Goal: Check status: Check status

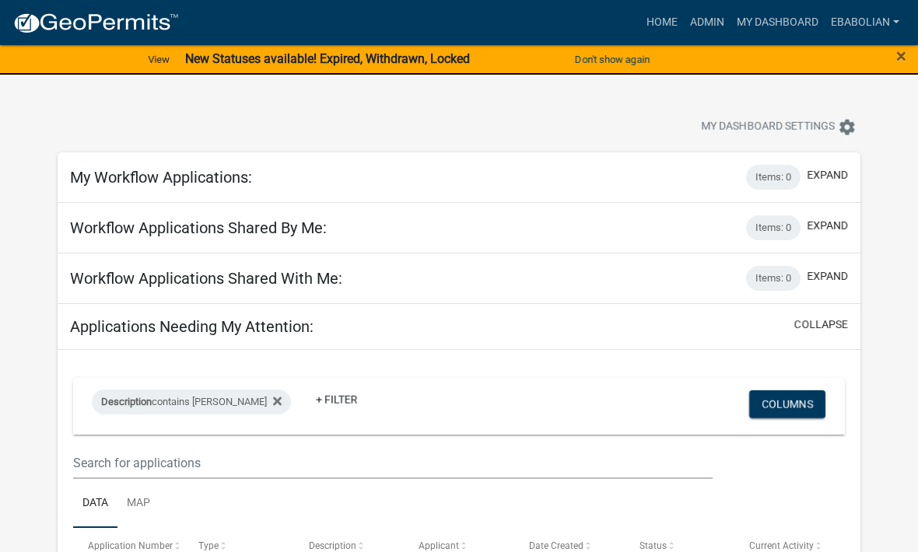
select select "3: 100"
click at [698, 23] on link "Admin" at bounding box center [707, 23] width 47 height 30
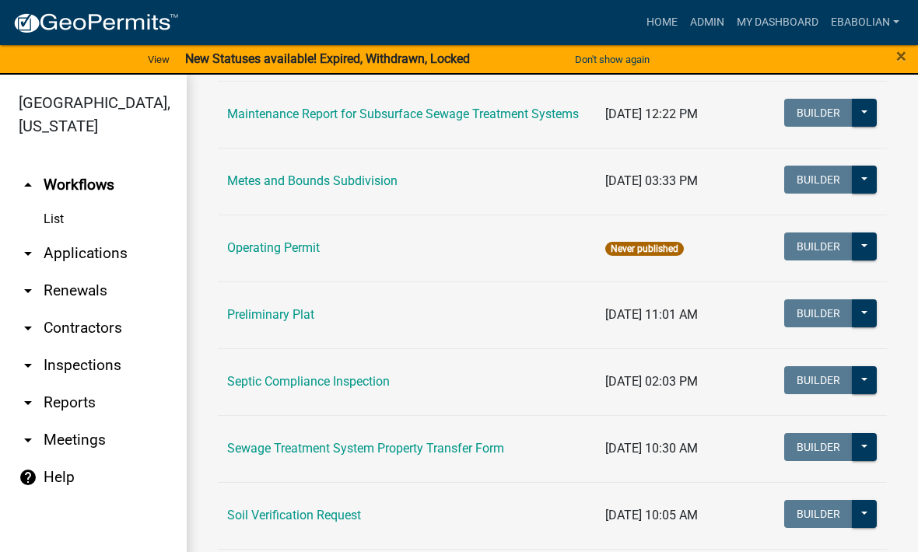
scroll to position [769, 0]
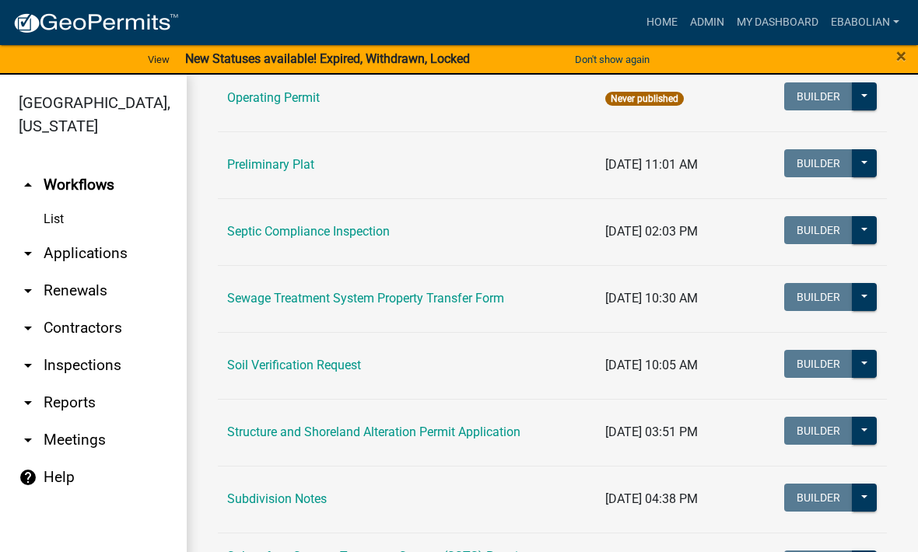
click at [454, 426] on link "Structure and Shoreland Alteration Permit Application" at bounding box center [373, 432] width 293 height 15
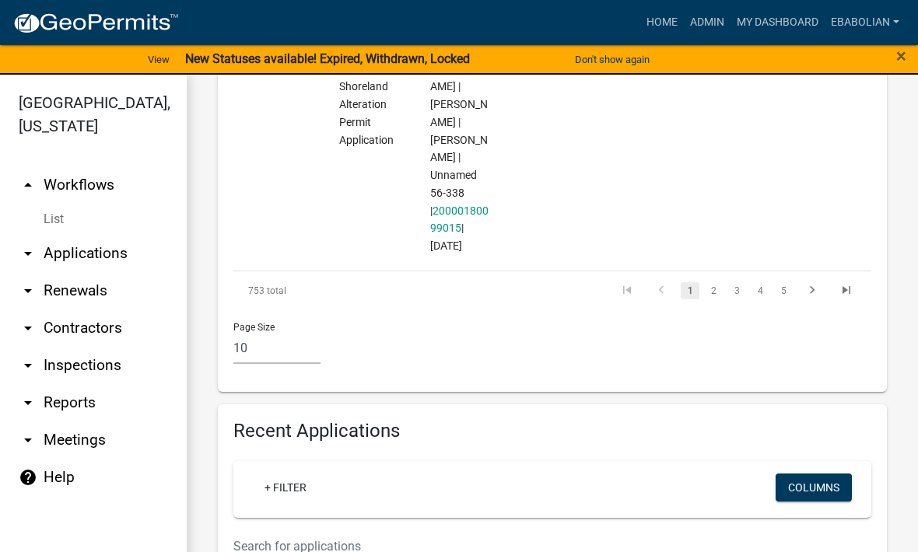
scroll to position [2535, 0]
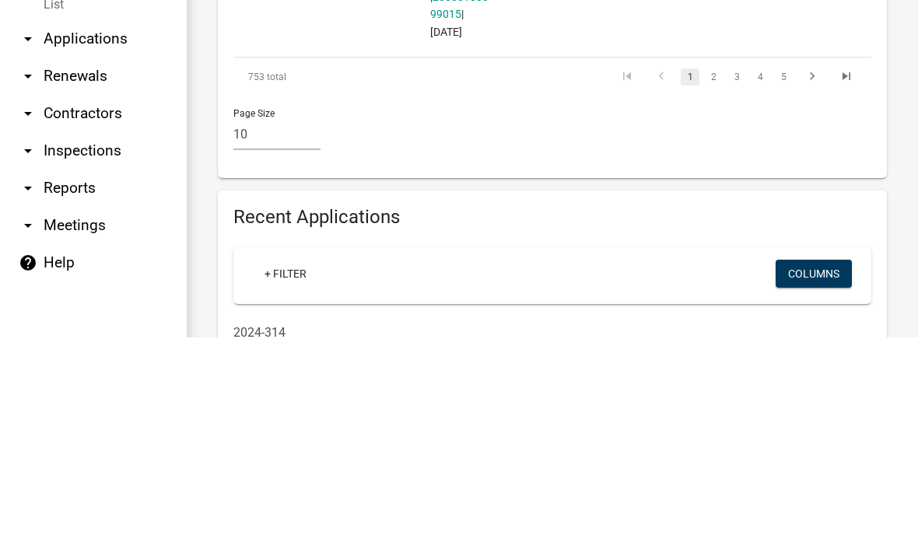
type input "2024-314"
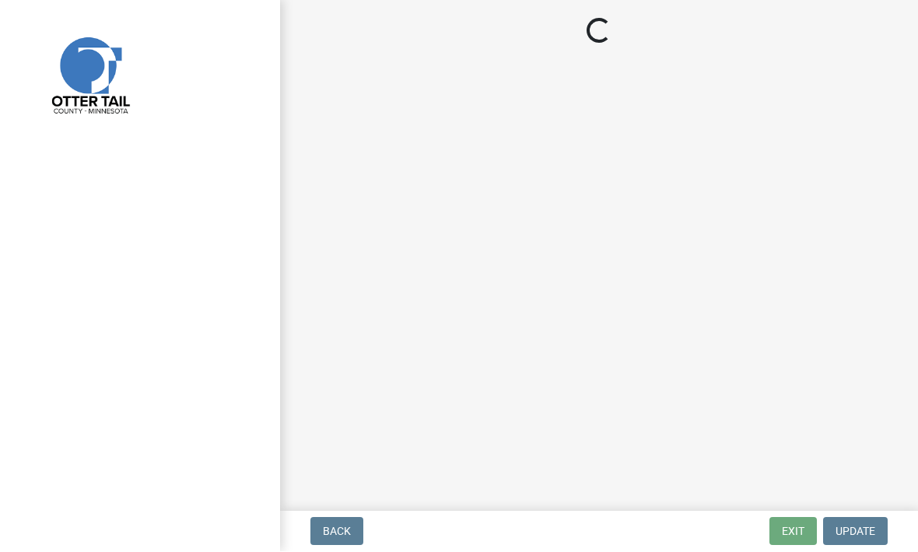
select select "29b027fa-a62f-4639-a4c1-67ac8b0bd2a2"
select select "cd31a072-cd4e-4306-9b8c-c26eab70e9de"
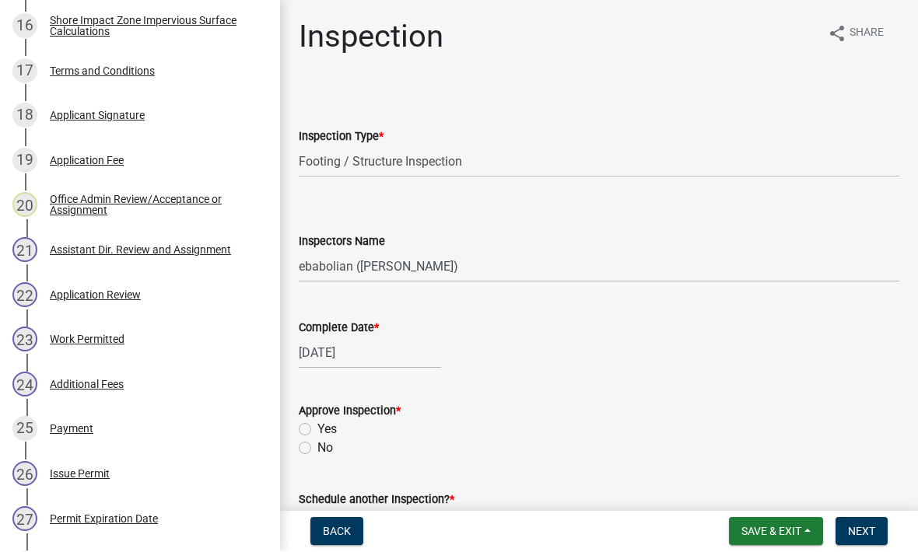
scroll to position [990, 0]
click at [111, 338] on div "Work Permitted" at bounding box center [87, 340] width 75 height 11
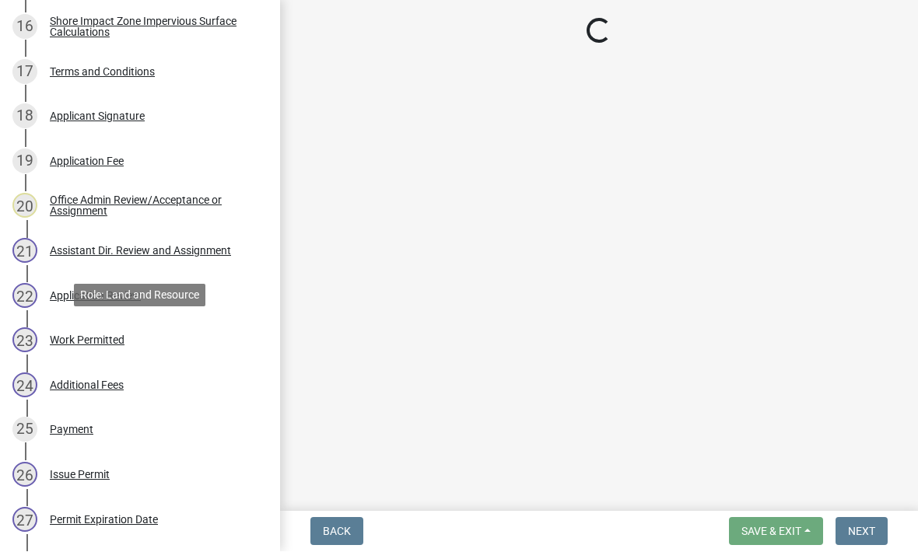
select select "f66be788-4dd6-459d-a9ec-6d83f4dfb709"
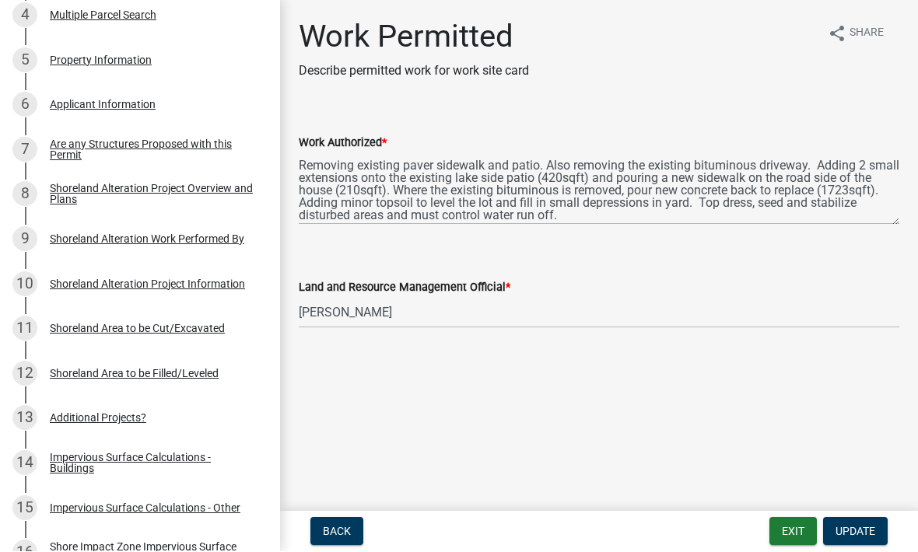
scroll to position [1, 0]
click at [211, 188] on div "Shoreland Alteration Project Overview and Plans" at bounding box center [152, 194] width 205 height 22
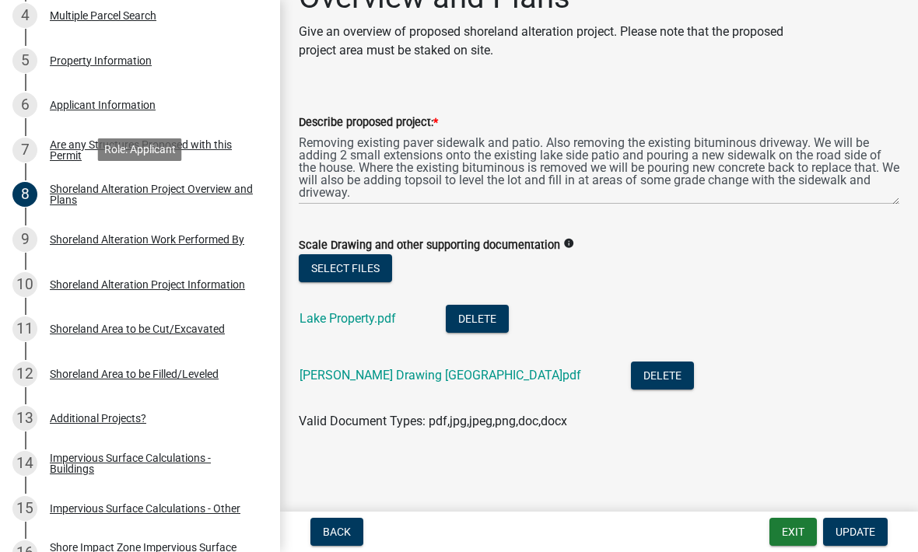
scroll to position [77, 0]
click at [374, 322] on link "Lake Property.pdf" at bounding box center [348, 318] width 96 height 15
